Goal: Information Seeking & Learning: Learn about a topic

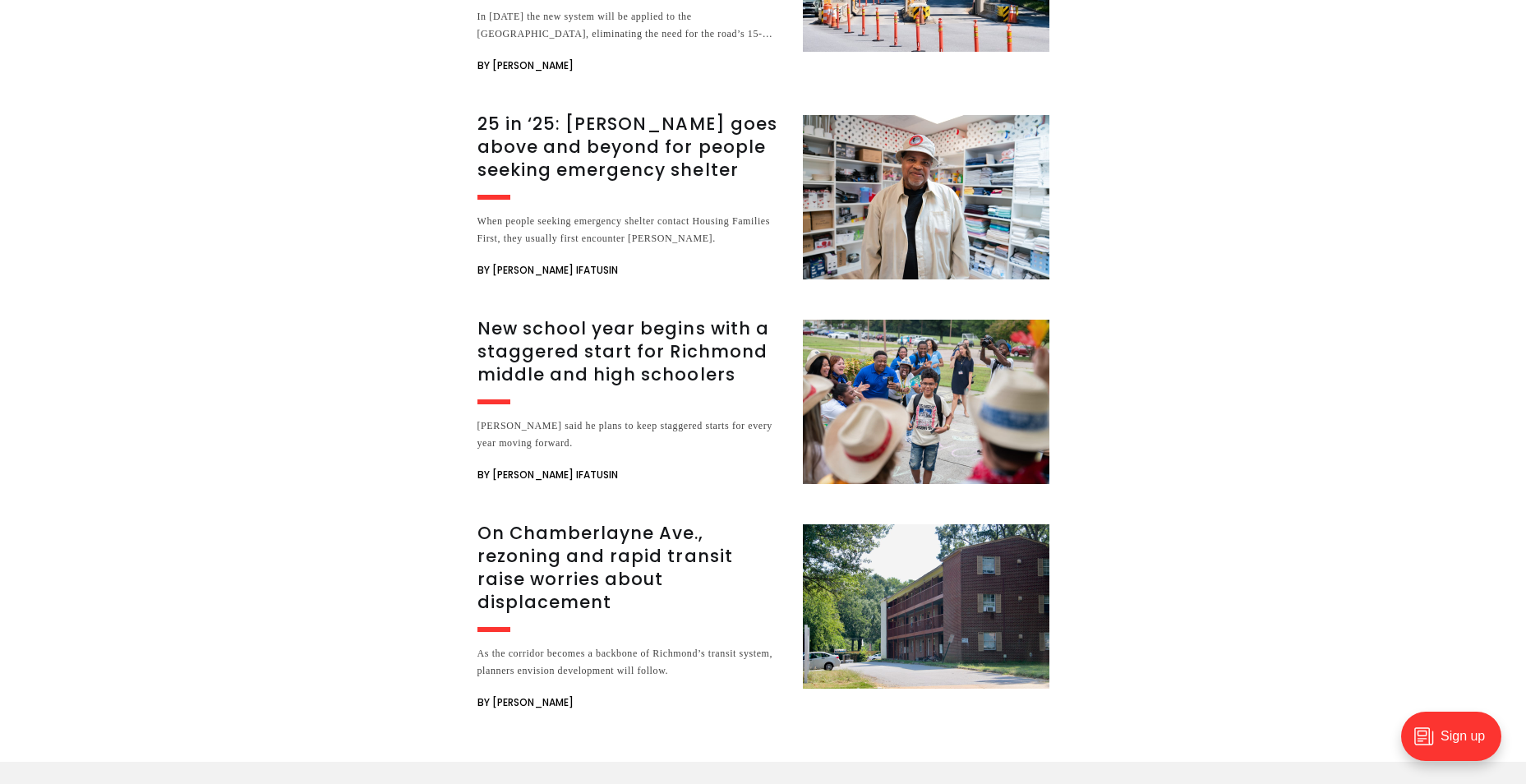
scroll to position [2876, 0]
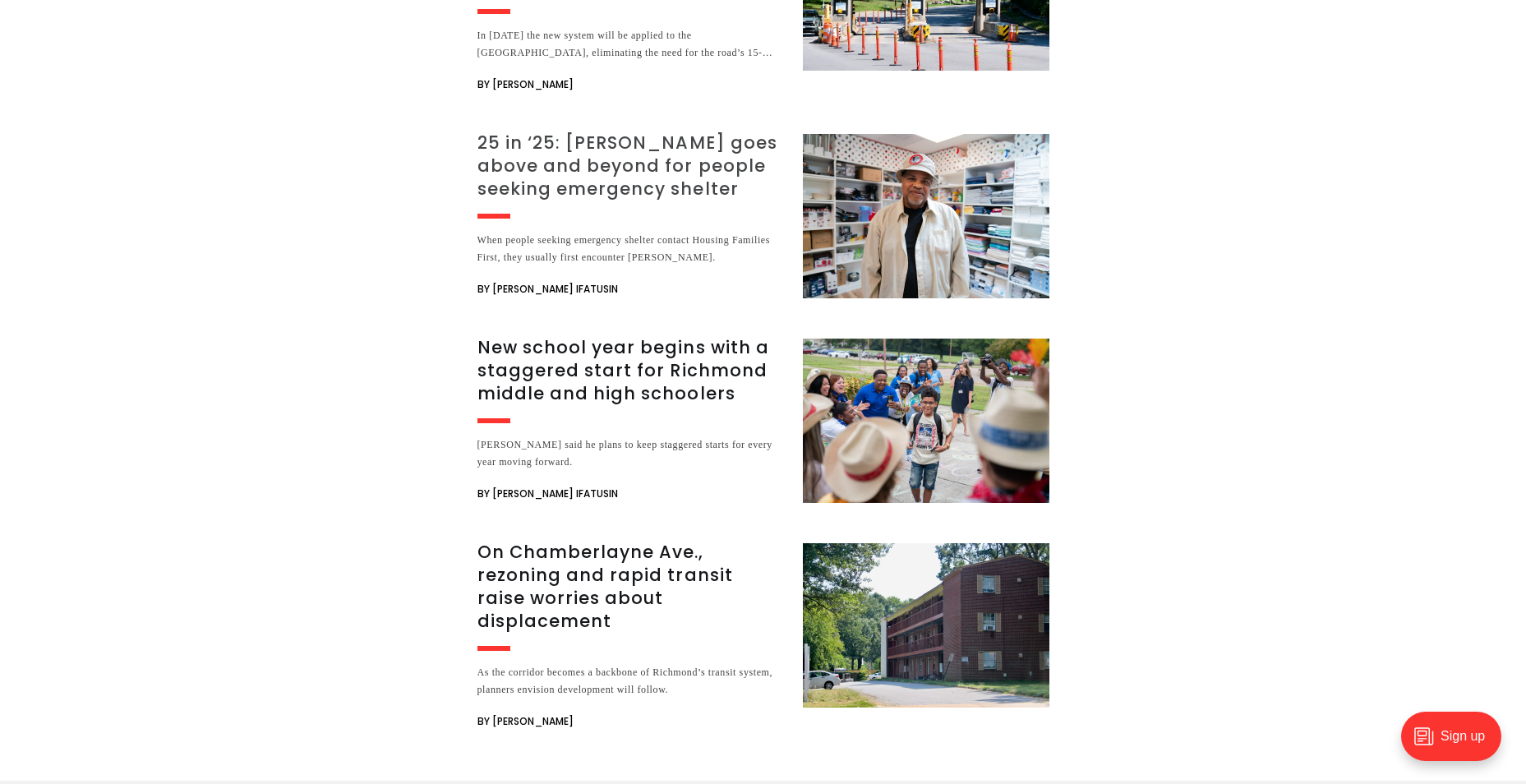
click at [636, 131] on h3 "25 in ‘25: [PERSON_NAME] goes above and beyond for people seeking emergency she…" at bounding box center [630, 166] width 306 height 69
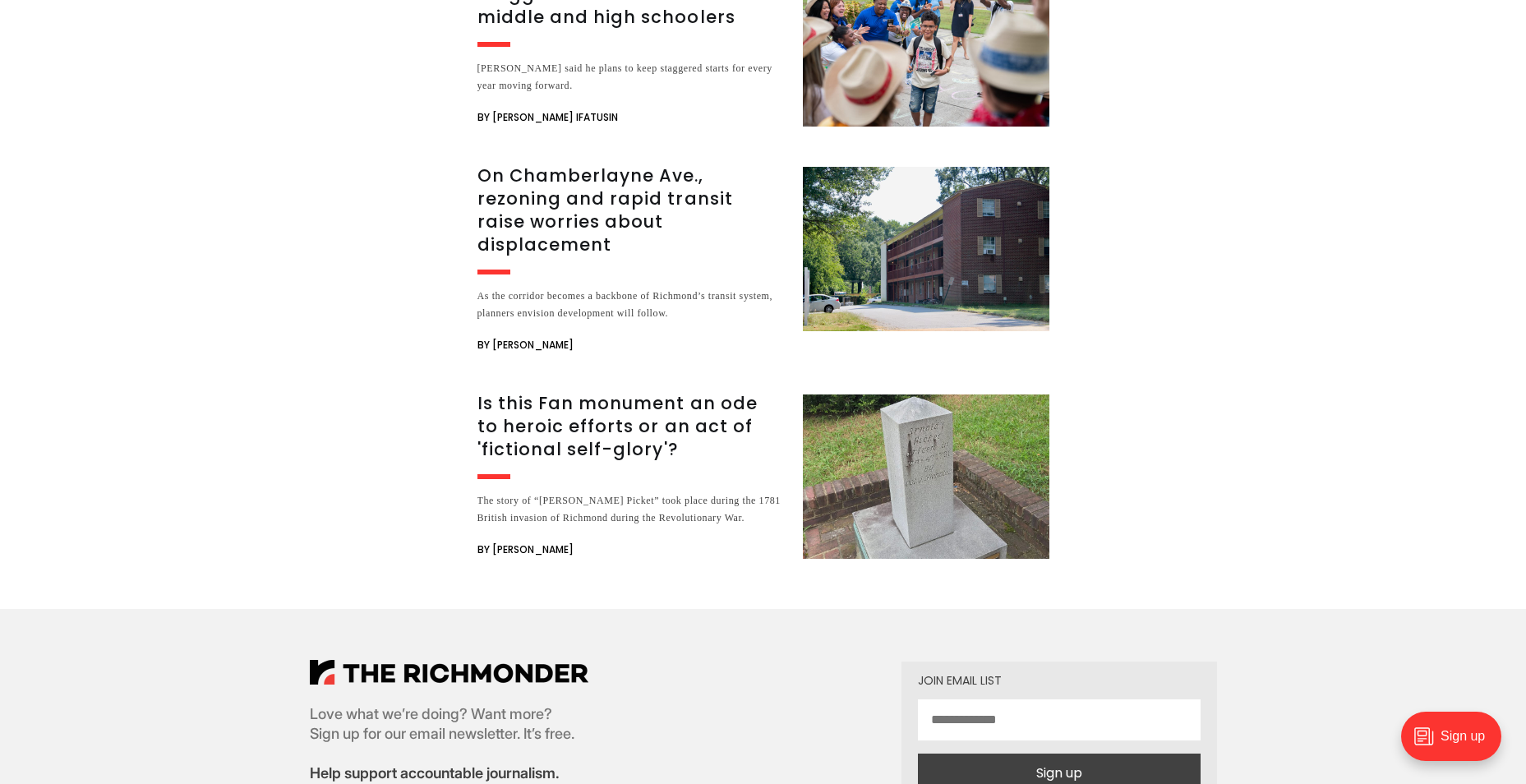
scroll to position [4765, 0]
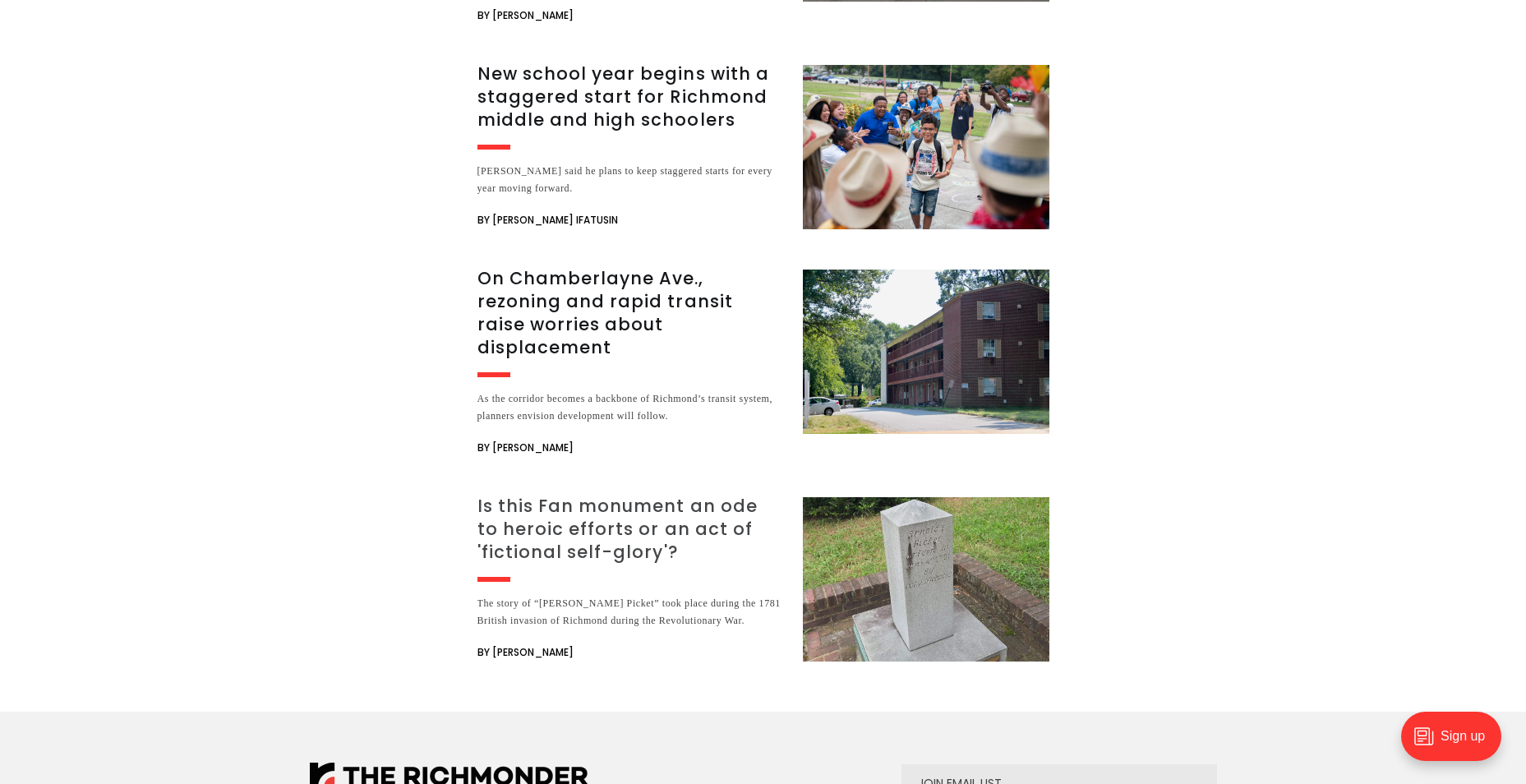
click at [607, 494] on h3 "Is this Fan monument an ode to heroic efforts or an act of 'fictional self-glor…" at bounding box center [630, 529] width 306 height 69
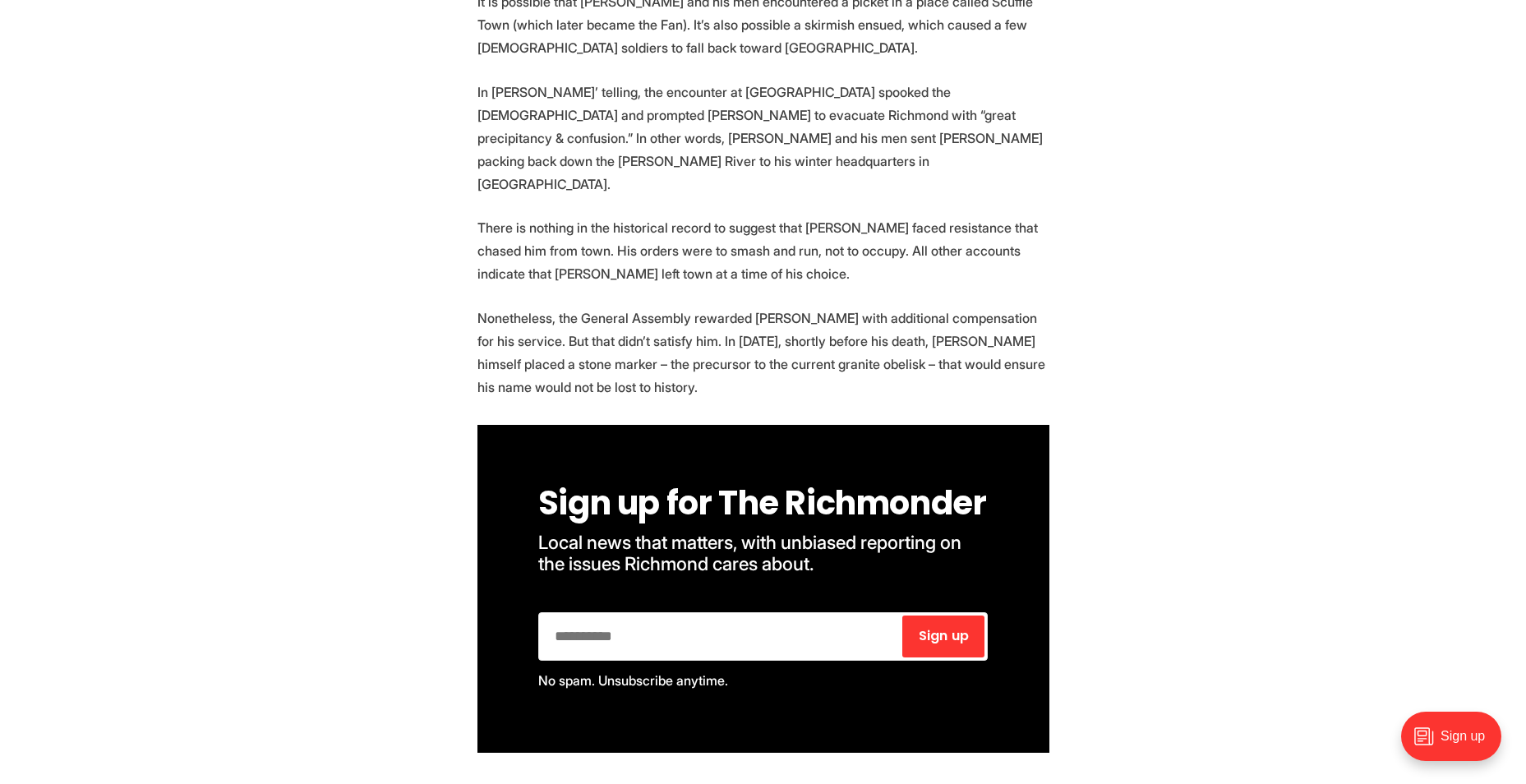
scroll to position [2711, 0]
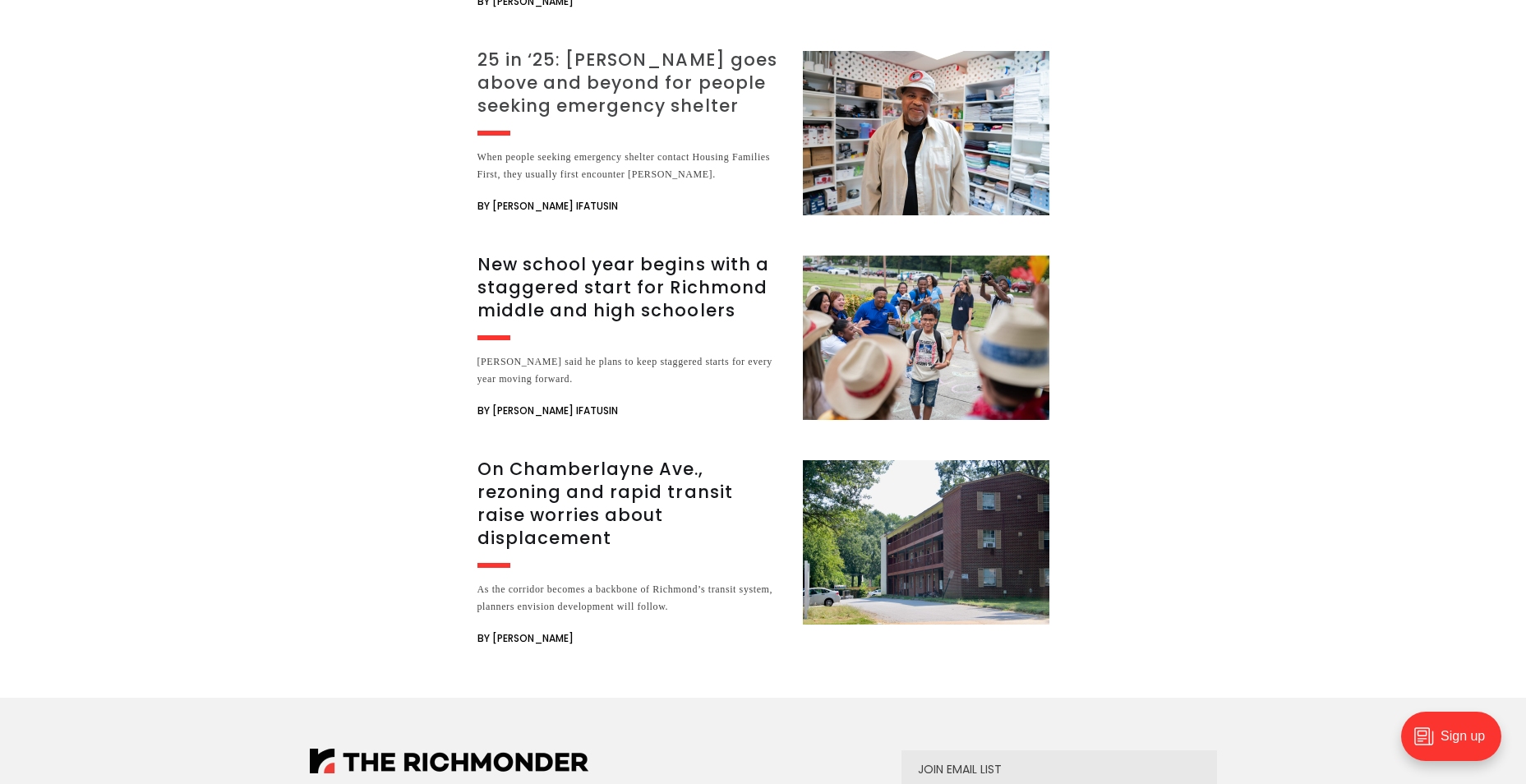
scroll to position [2527, 0]
